Goal: Transaction & Acquisition: Purchase product/service

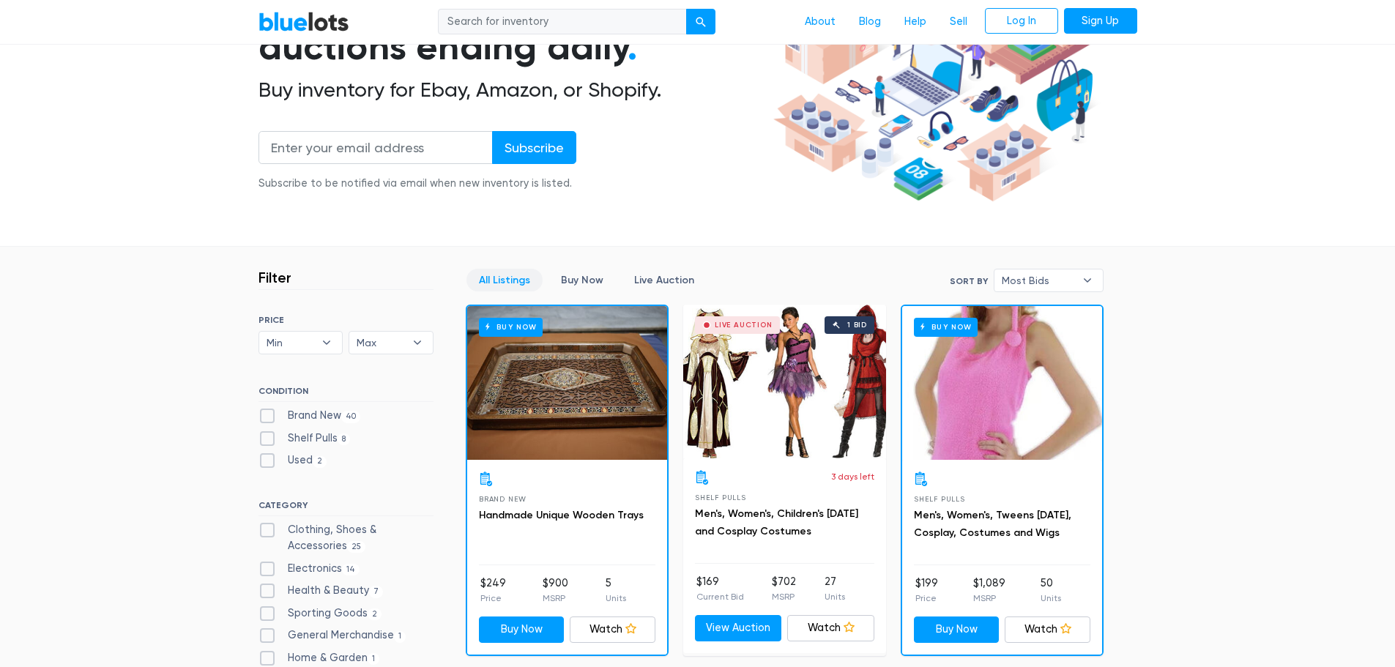
scroll to position [220, 0]
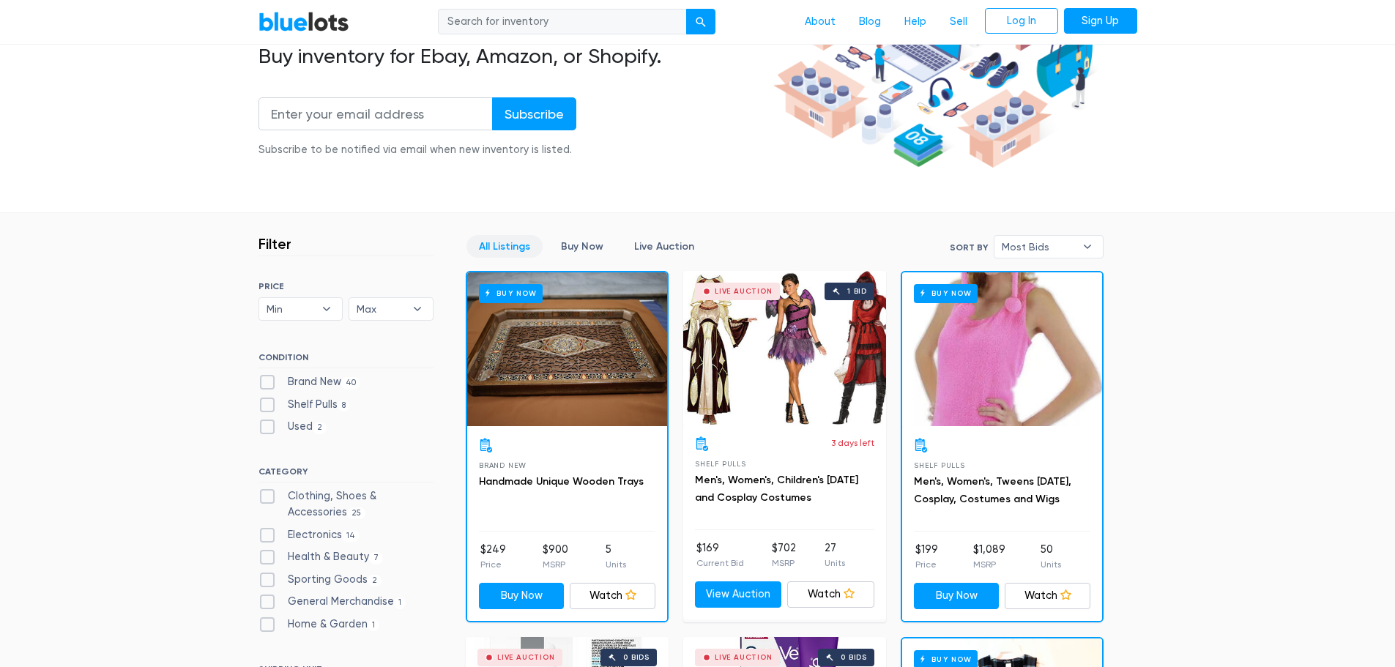
click at [264, 536] on label "Electronics 14" at bounding box center [310, 535] width 102 height 16
click at [264, 536] on input "Electronics 14" at bounding box center [264, 532] width 10 height 10
click at [266, 535] on label "Electronics 14" at bounding box center [310, 535] width 102 height 16
click at [266, 535] on input "Electronics 14" at bounding box center [264, 532] width 10 height 10
checkbox input "false"
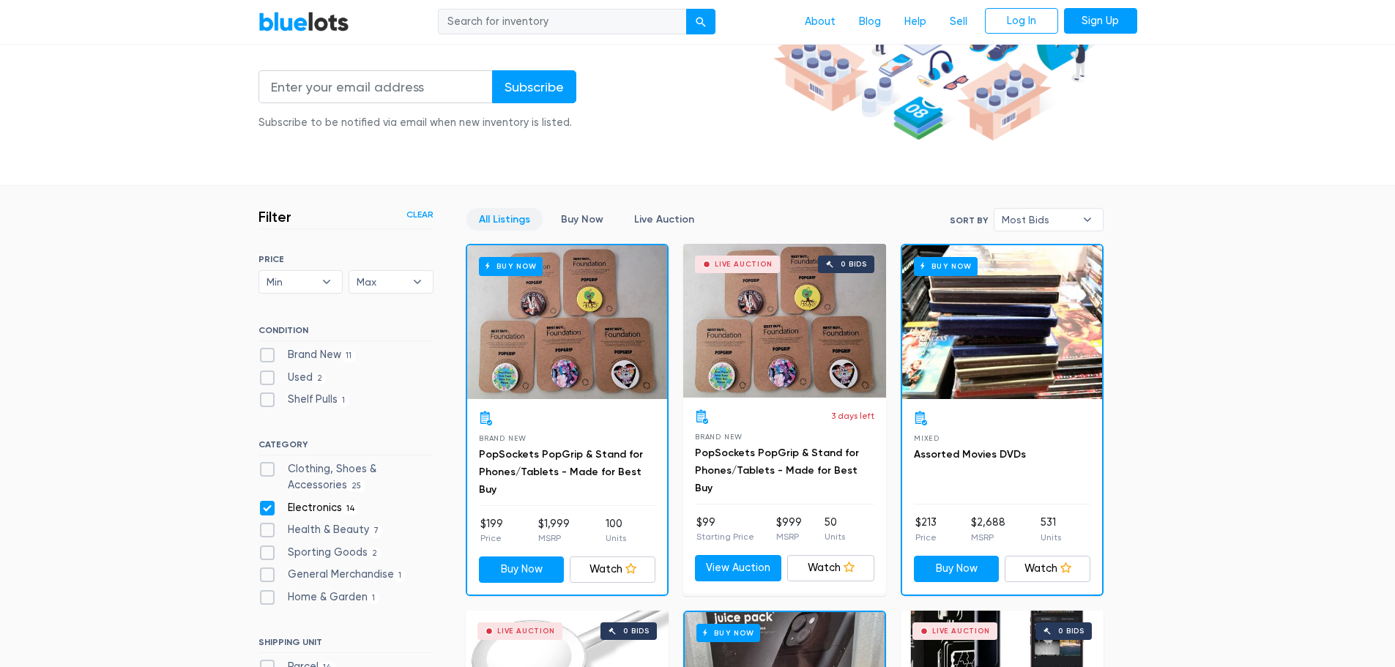
scroll to position [101, 0]
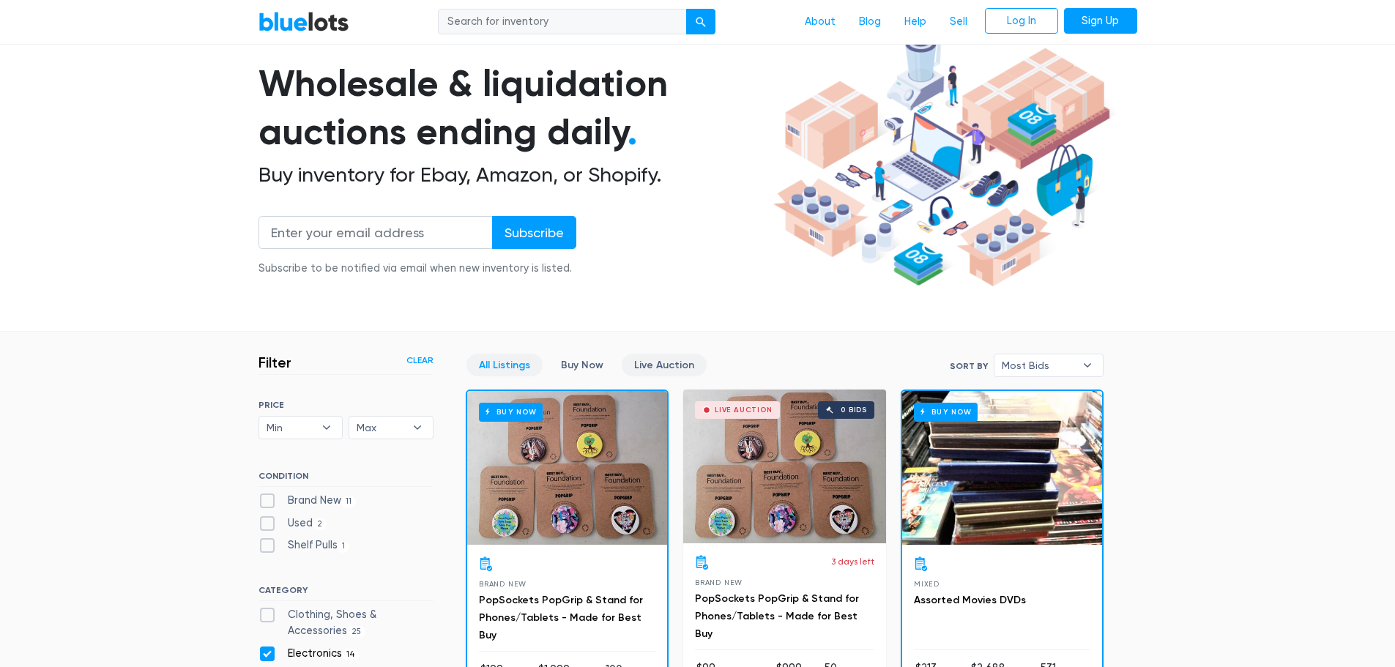
click at [647, 361] on link "Live Auction" at bounding box center [664, 365] width 85 height 23
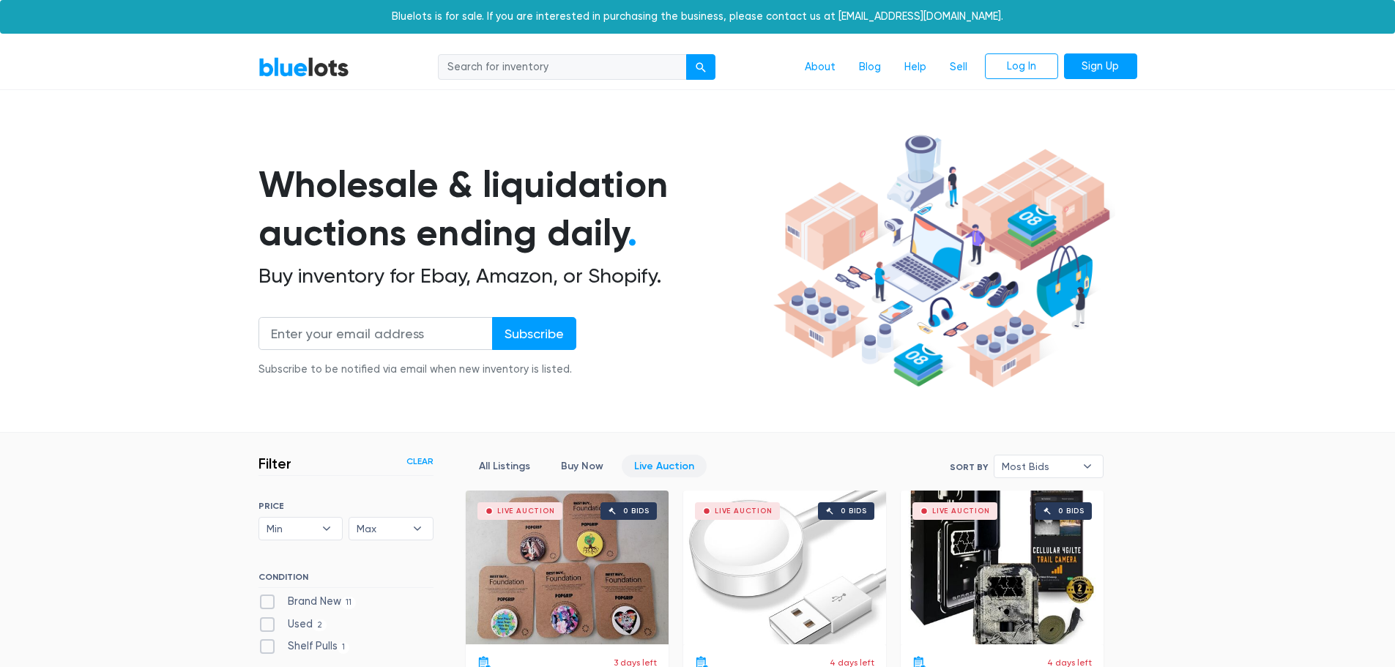
scroll to position [394, 0]
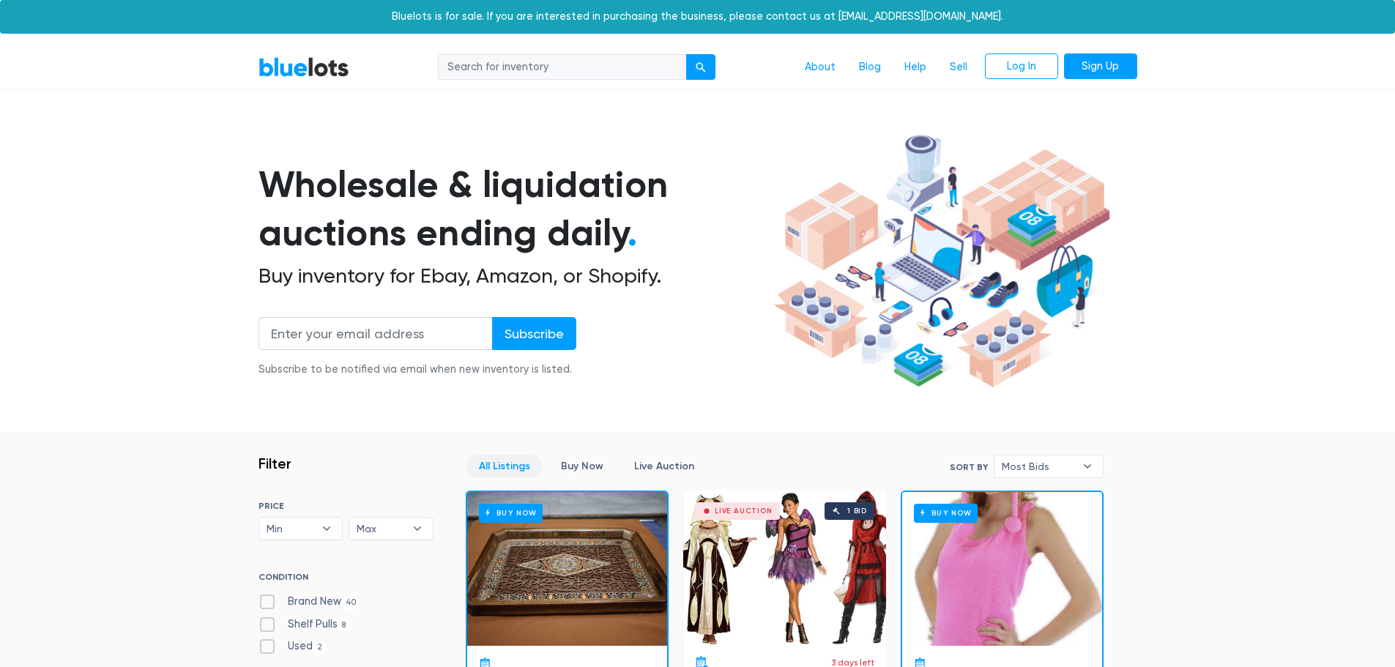
scroll to position [394, 0]
